Goal: Information Seeking & Learning: Find specific fact

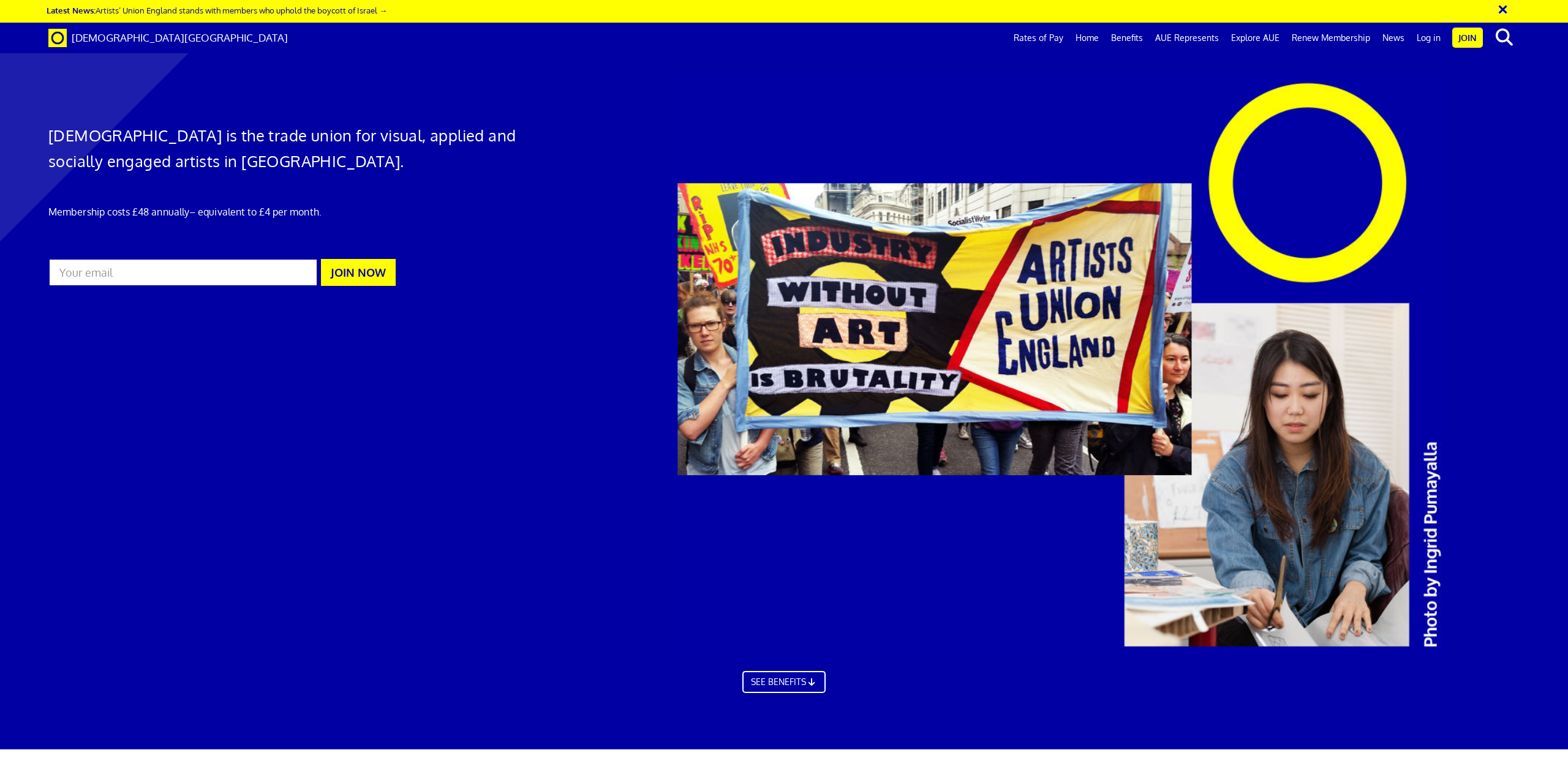
scroll to position [0, 35]
click at [770, 689] on link "SEE BENEFITS" at bounding box center [784, 689] width 92 height 24
click at [1049, 39] on link "Rates of Pay" at bounding box center [1038, 38] width 62 height 31
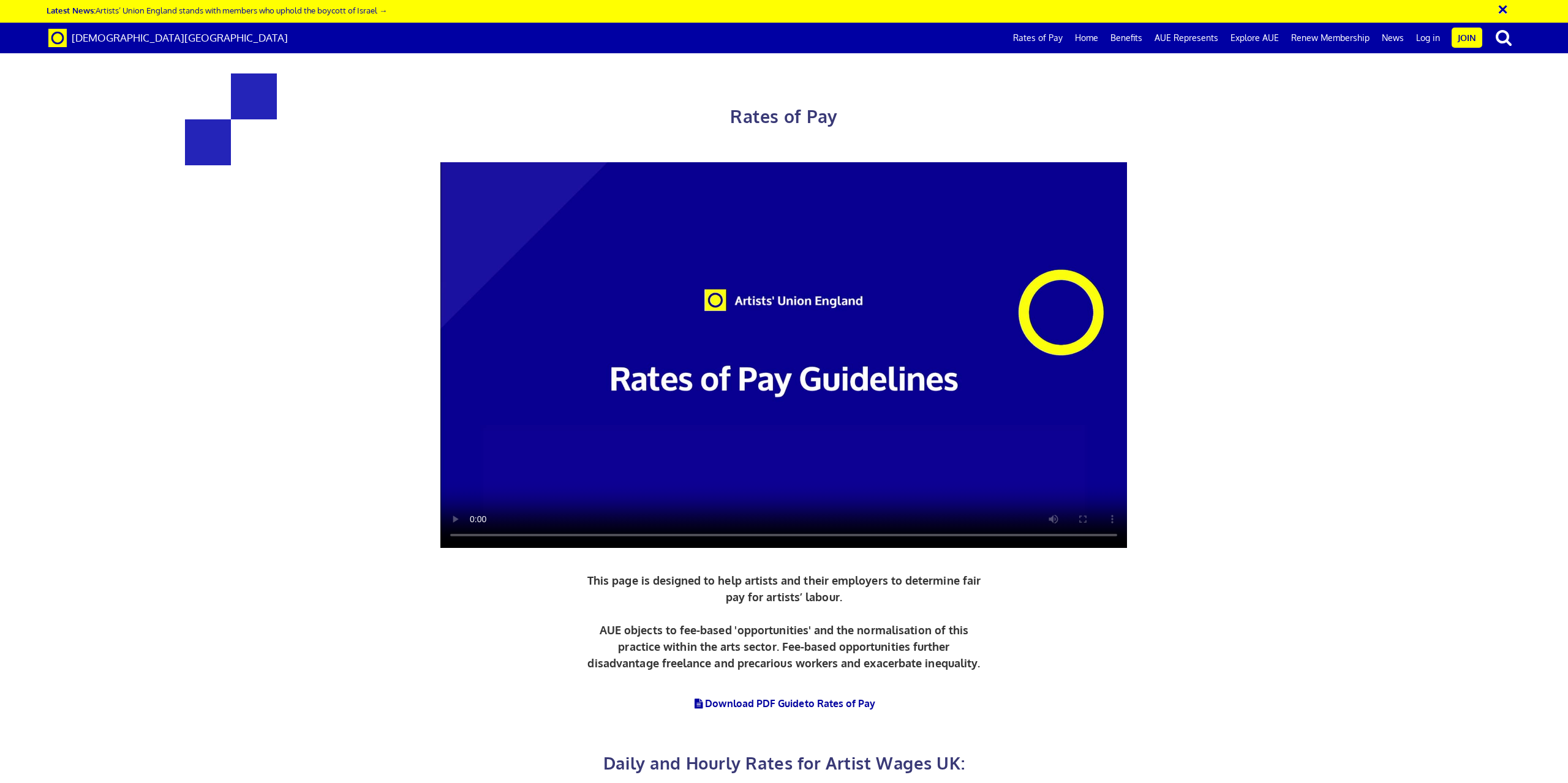
click at [774, 346] on video at bounding box center [784, 355] width 687 height 387
drag, startPoint x: 449, startPoint y: 560, endPoint x: 480, endPoint y: 562, distance: 31.1
copy h3 "352"
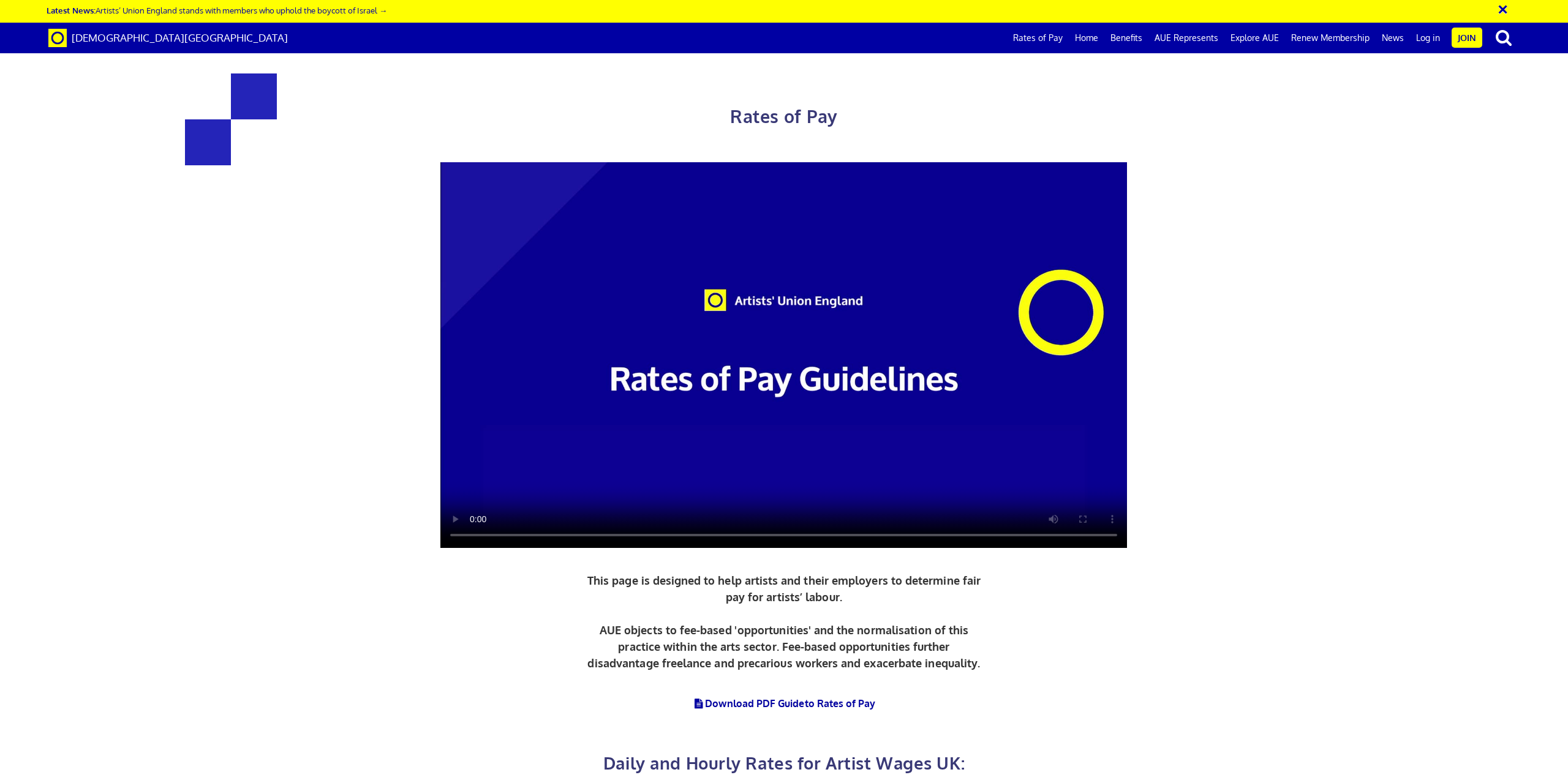
drag, startPoint x: 508, startPoint y: 559, endPoint x: 446, endPoint y: 560, distance: 62.0
copy h3 "352.01"
